Goal: Task Accomplishment & Management: Manage account settings

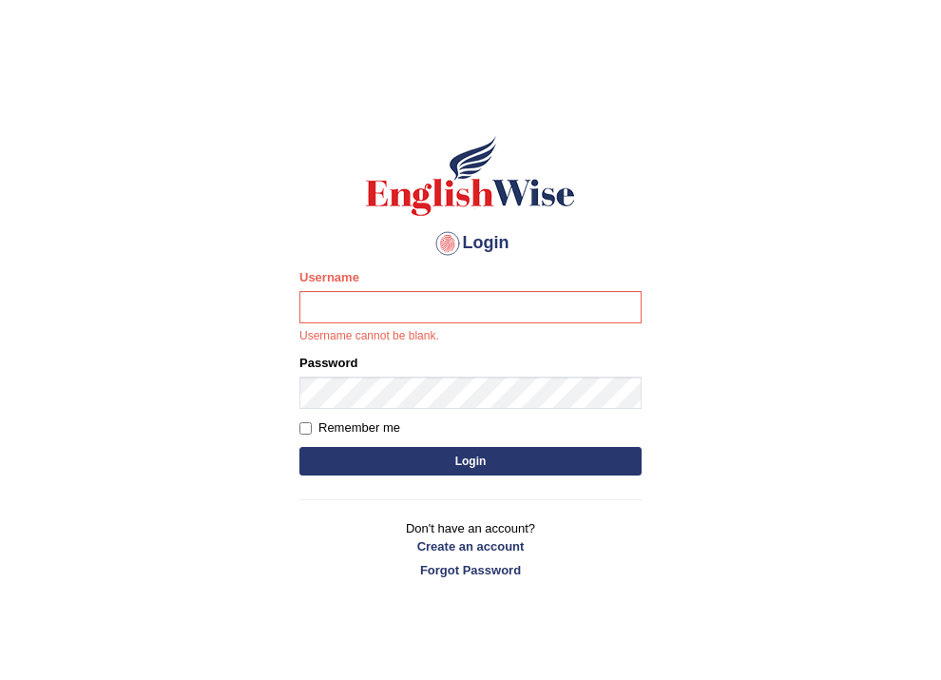
click at [447, 303] on input "Username" at bounding box center [471, 307] width 342 height 32
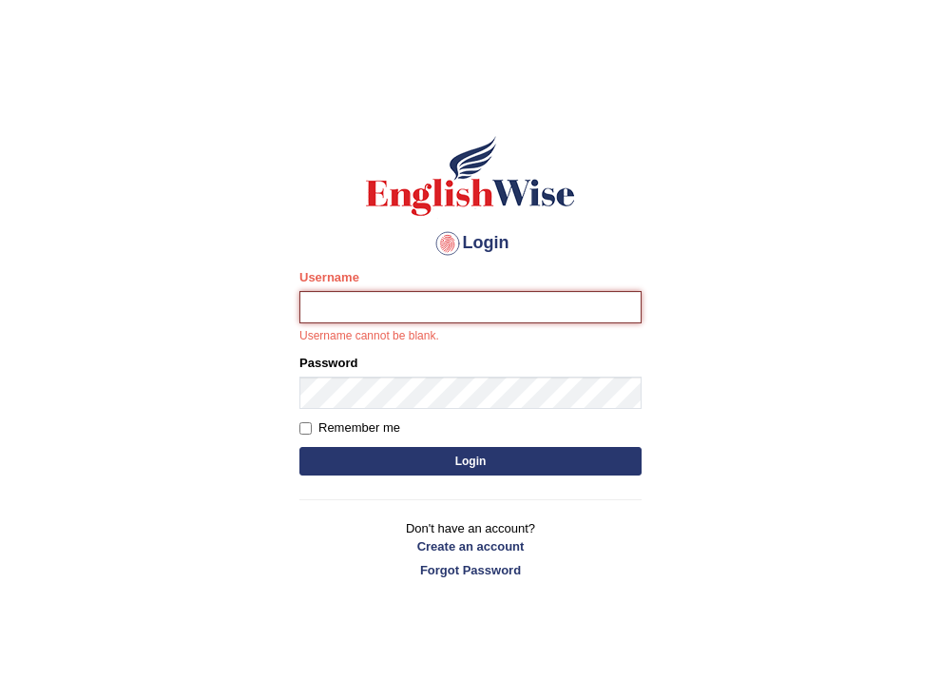
type input "Netifetu"
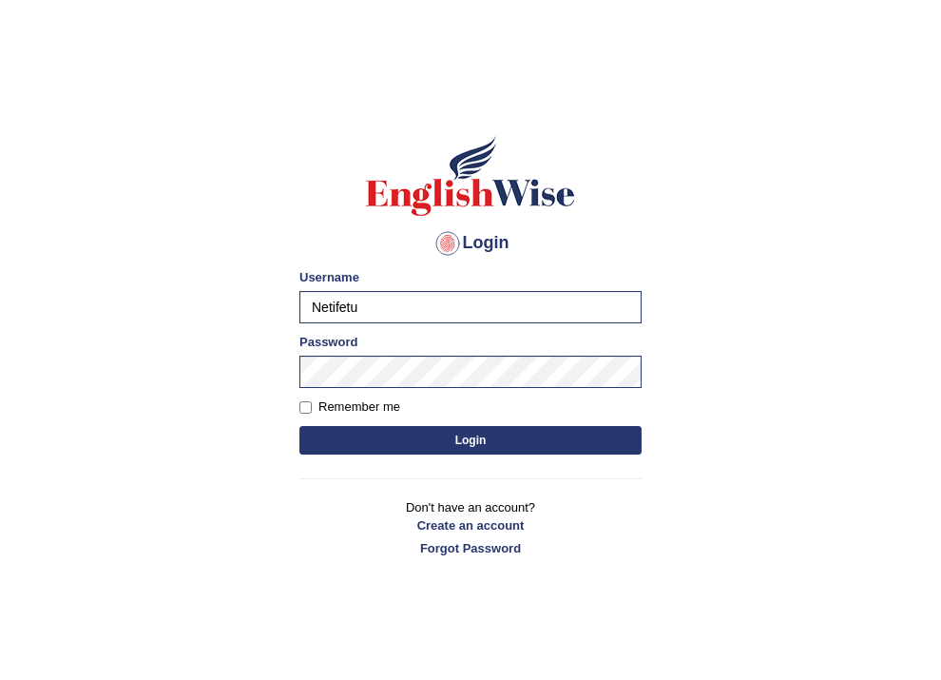
click at [311, 417] on form "Please fix the following errors: Username Netifetu Password Remember me Login" at bounding box center [471, 363] width 342 height 191
click at [310, 408] on input "Remember me" at bounding box center [306, 407] width 12 height 12
checkbox input "true"
click at [335, 436] on button "Login" at bounding box center [471, 440] width 342 height 29
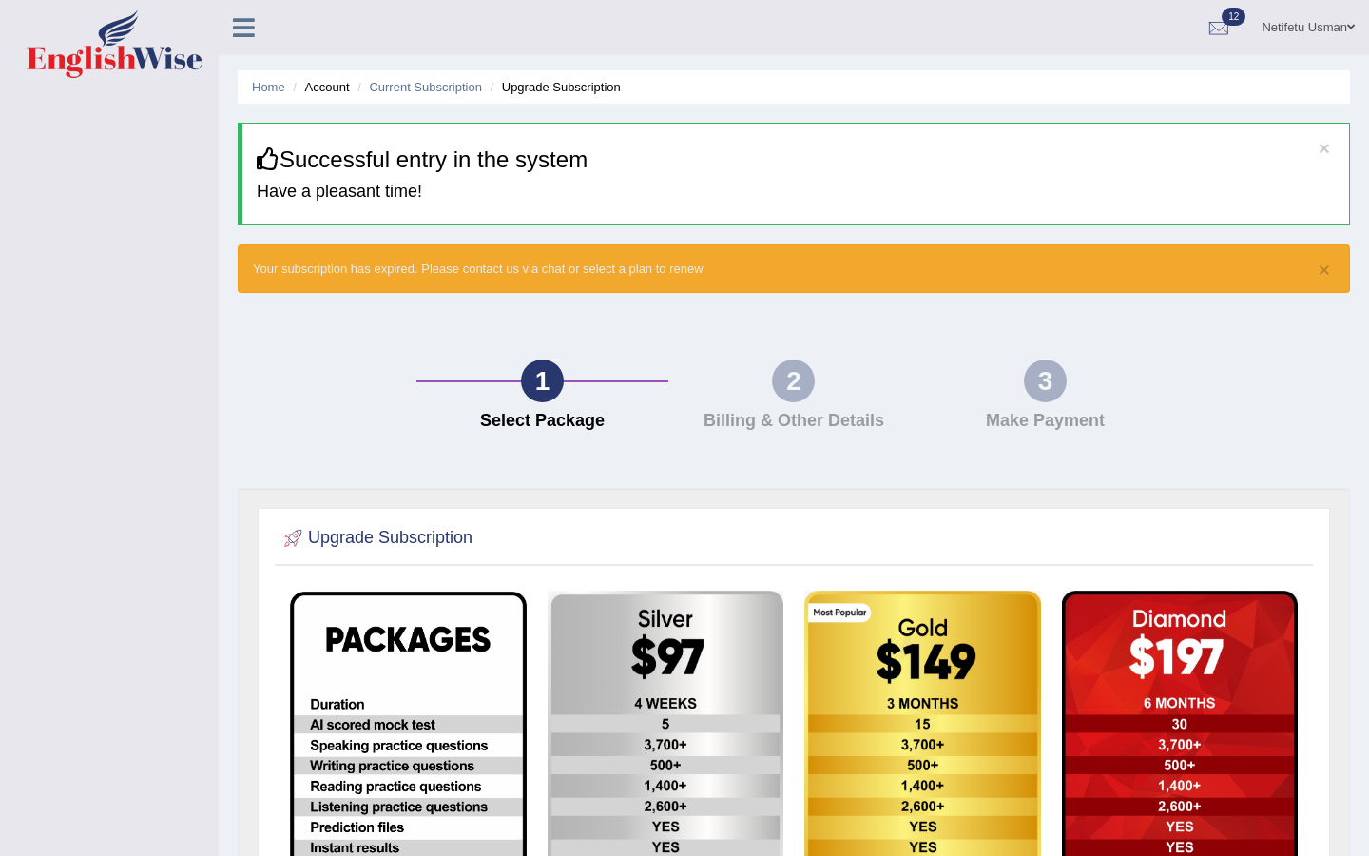
click at [240, 25] on icon at bounding box center [244, 27] width 22 height 25
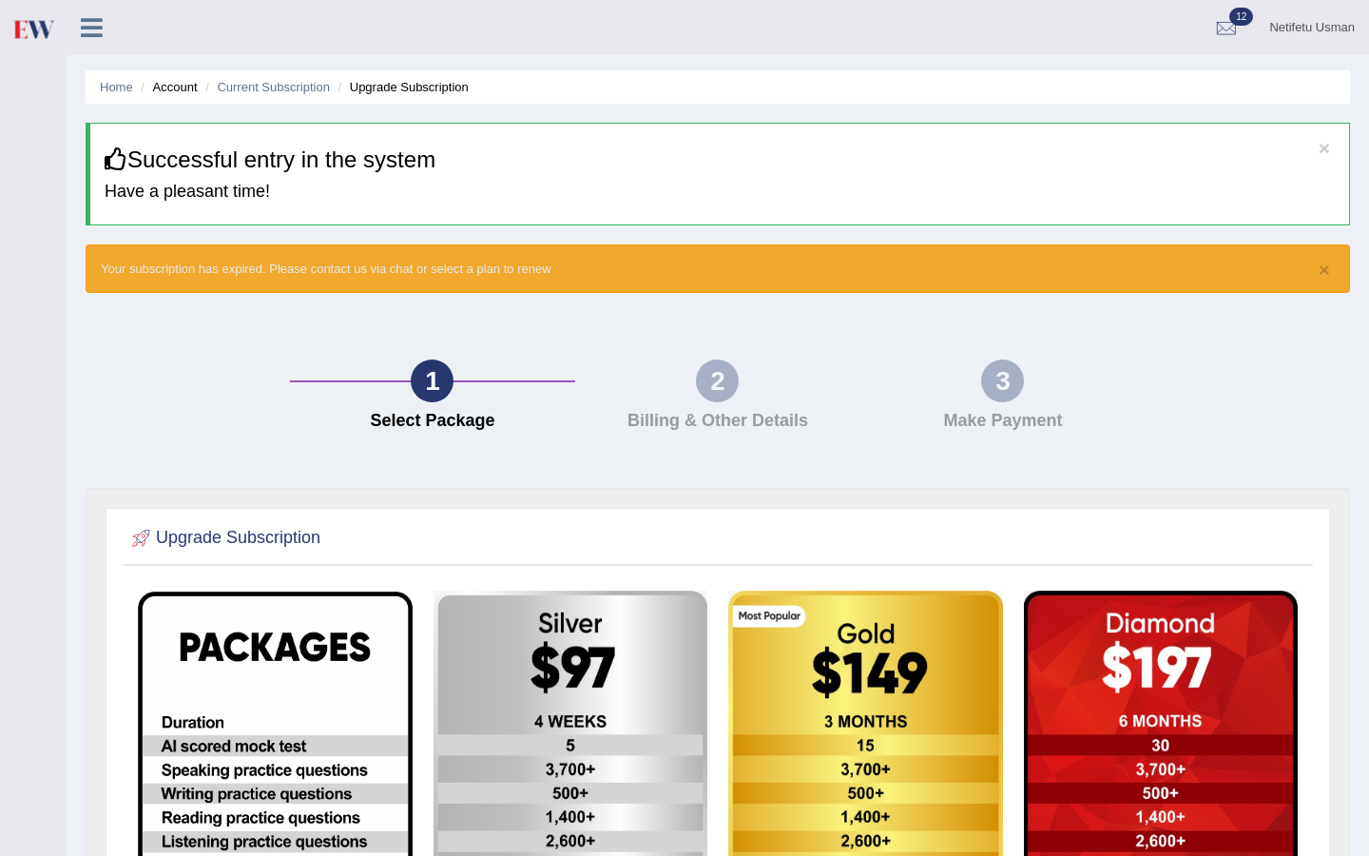
click at [87, 38] on icon at bounding box center [92, 27] width 22 height 25
